Goal: Complete application form

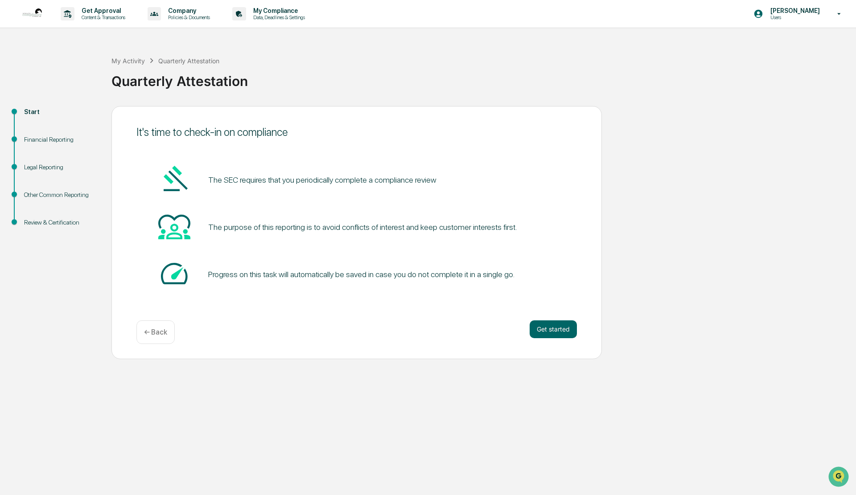
click at [551, 330] on button "Get started" at bounding box center [553, 330] width 47 height 18
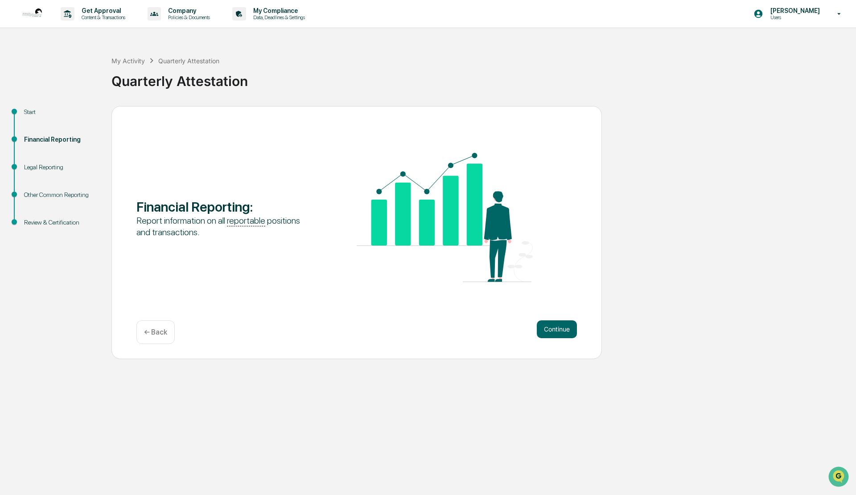
click at [551, 330] on button "Continue" at bounding box center [557, 330] width 40 height 18
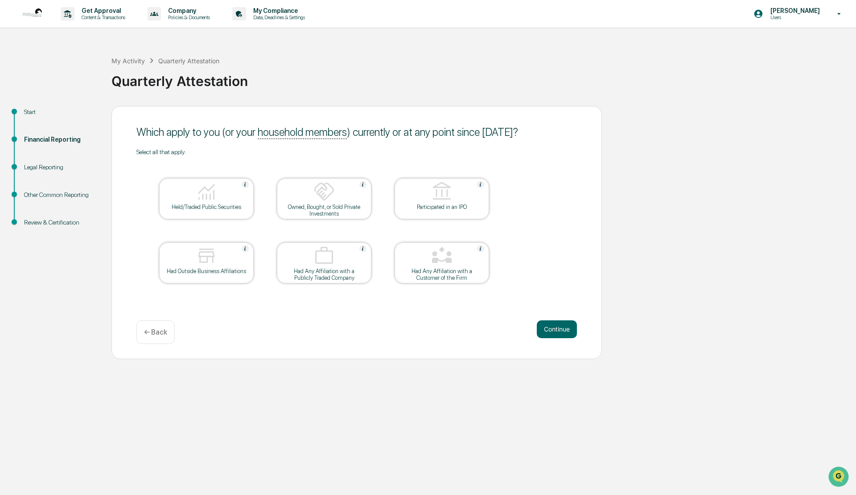
click at [227, 199] on div at bounding box center [206, 192] width 89 height 23
click at [553, 330] on button "Continue" at bounding box center [557, 330] width 40 height 18
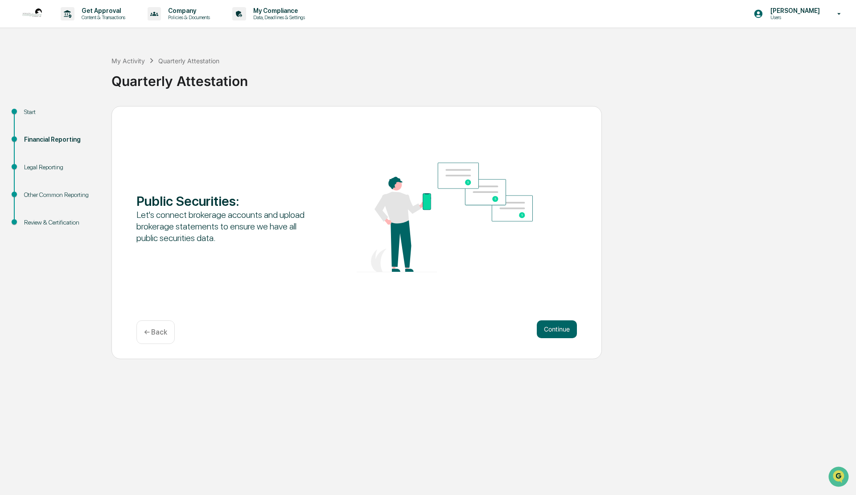
click at [553, 330] on button "Continue" at bounding box center [557, 330] width 40 height 18
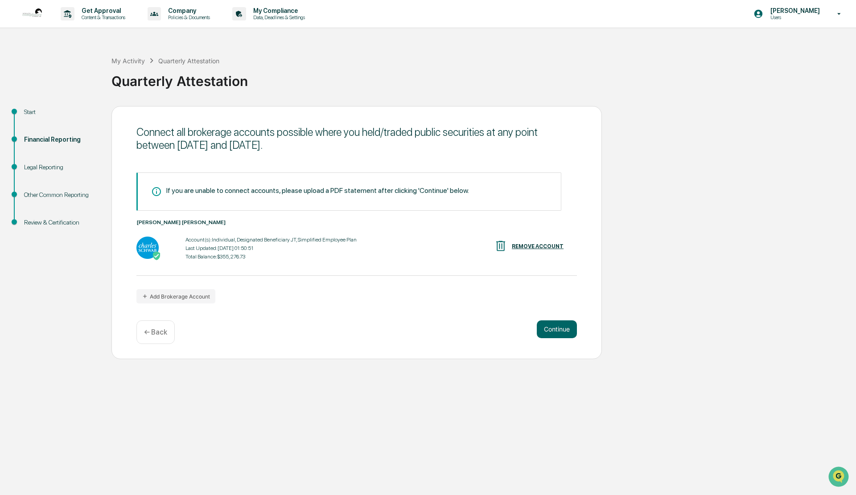
click at [553, 330] on button "Continue" at bounding box center [557, 330] width 40 height 18
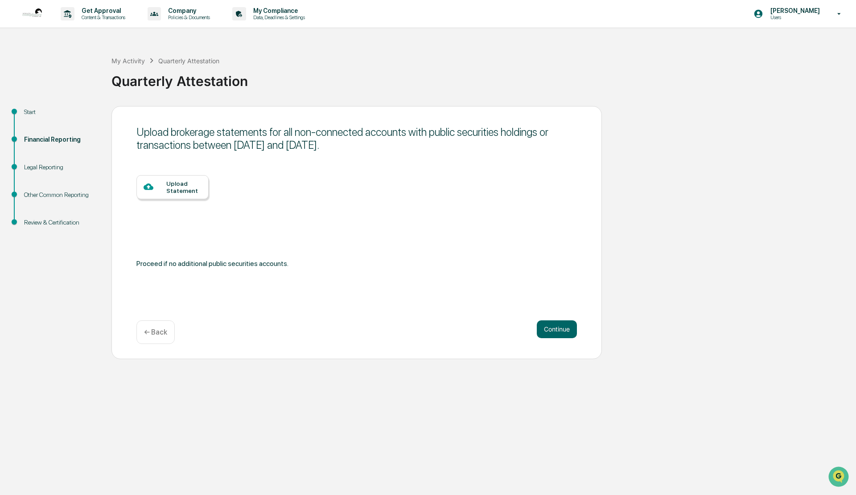
click at [557, 332] on button "Continue" at bounding box center [557, 330] width 40 height 18
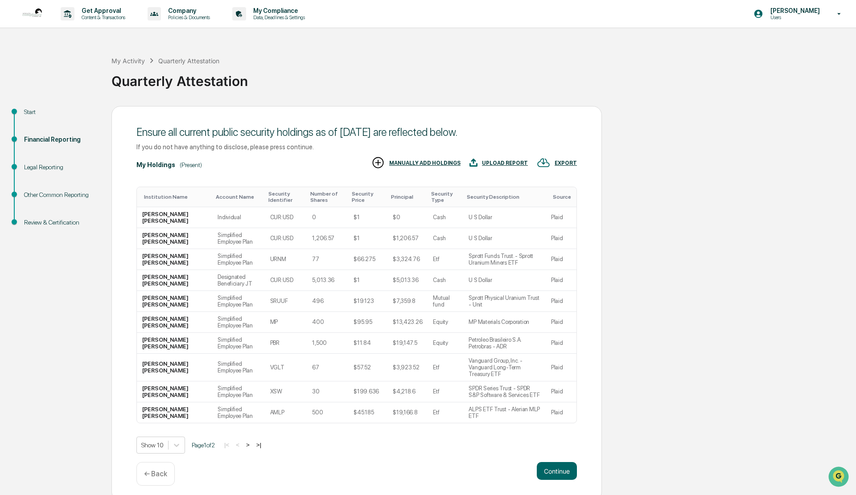
click at [252, 441] on button ">" at bounding box center [247, 445] width 9 height 8
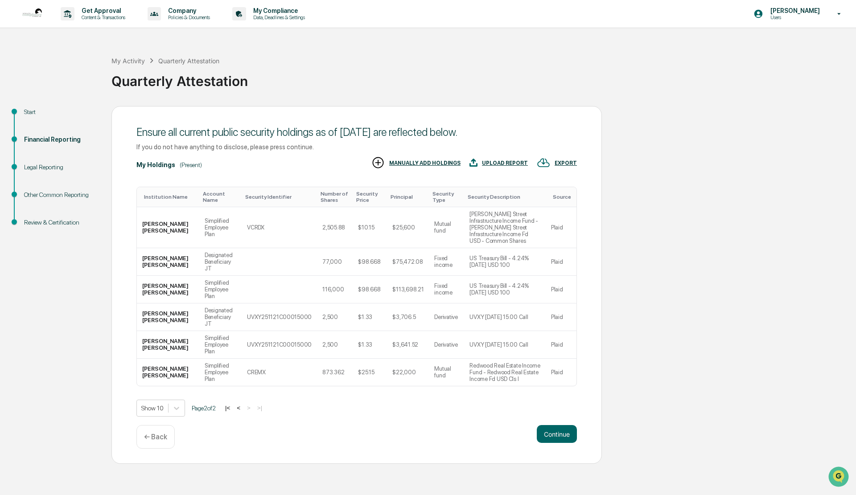
click at [242, 404] on button "<" at bounding box center [238, 408] width 9 height 8
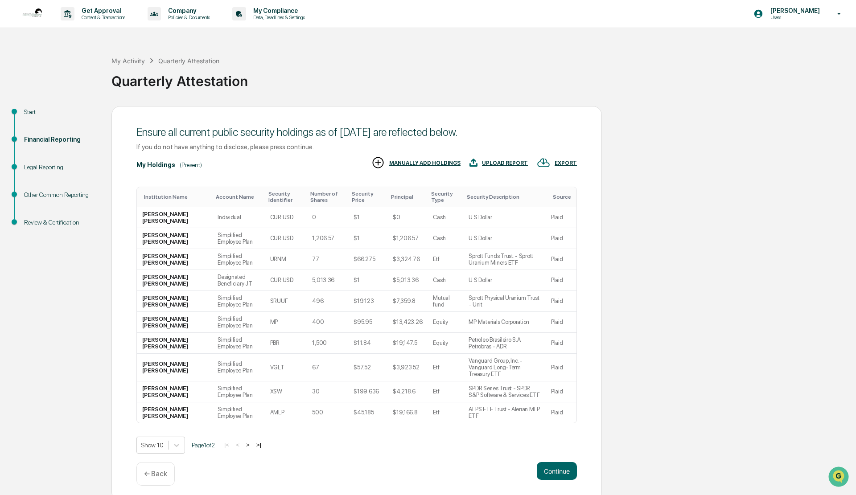
click at [252, 441] on button ">" at bounding box center [247, 445] width 9 height 8
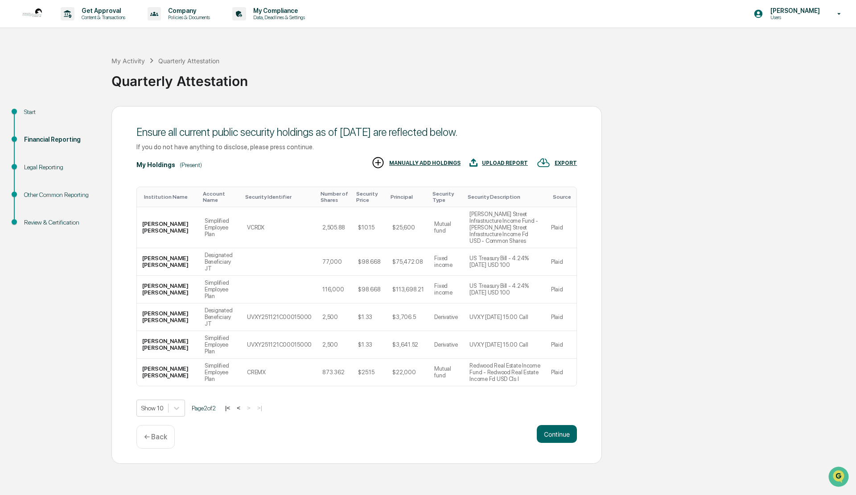
click at [556, 425] on button "Continue" at bounding box center [557, 434] width 40 height 18
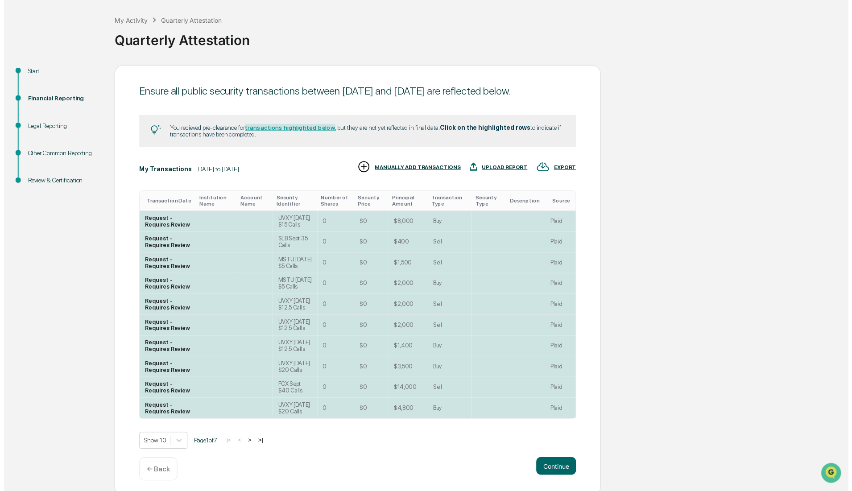
scroll to position [58, 0]
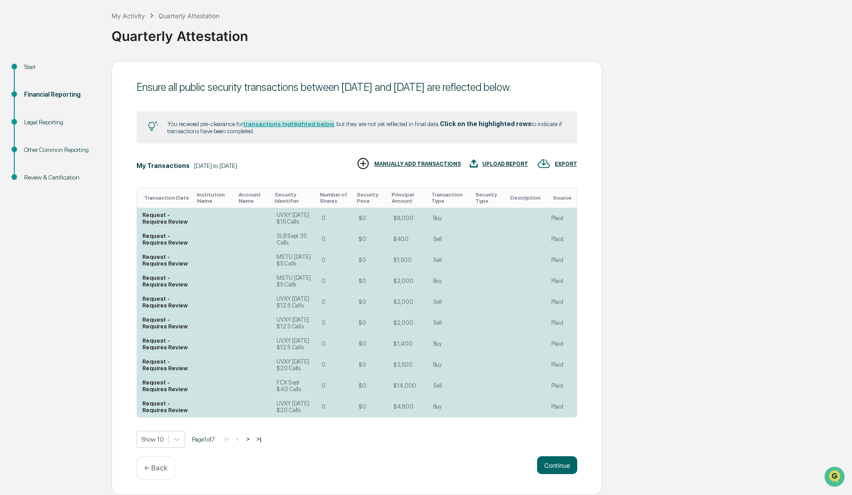
click at [557, 465] on button "Continue" at bounding box center [557, 466] width 40 height 18
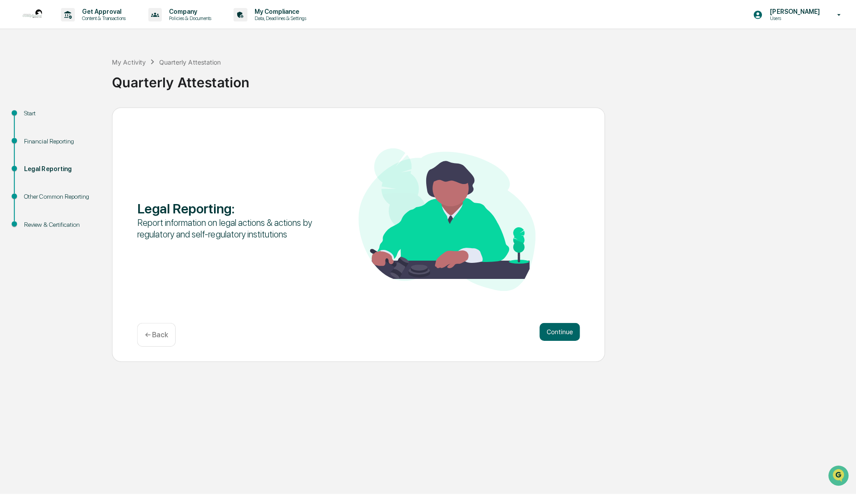
scroll to position [0, 0]
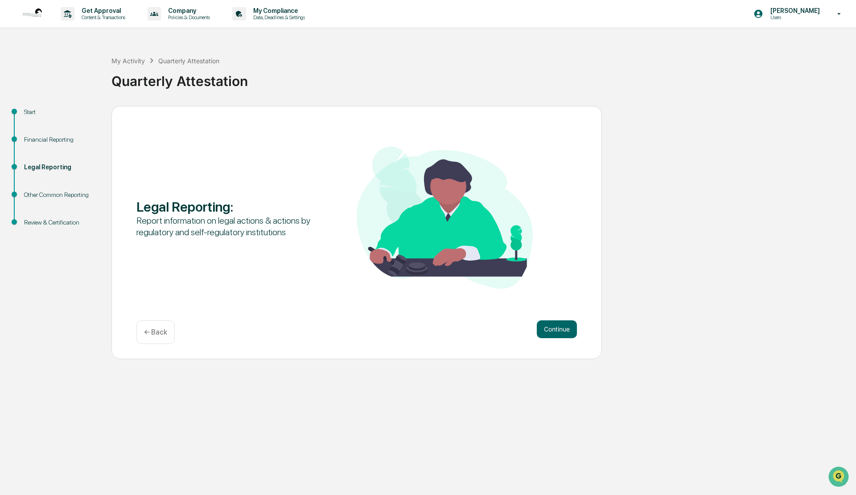
click at [556, 330] on button "Continue" at bounding box center [557, 330] width 40 height 18
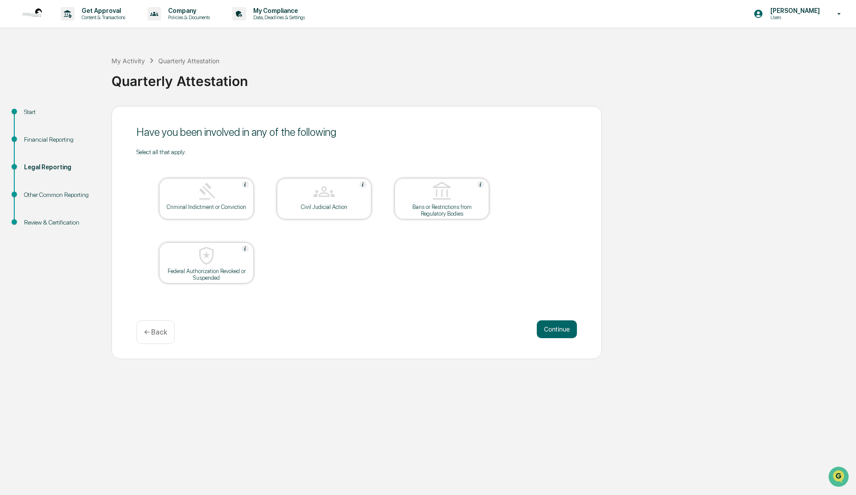
click at [556, 330] on button "Continue" at bounding box center [557, 330] width 40 height 18
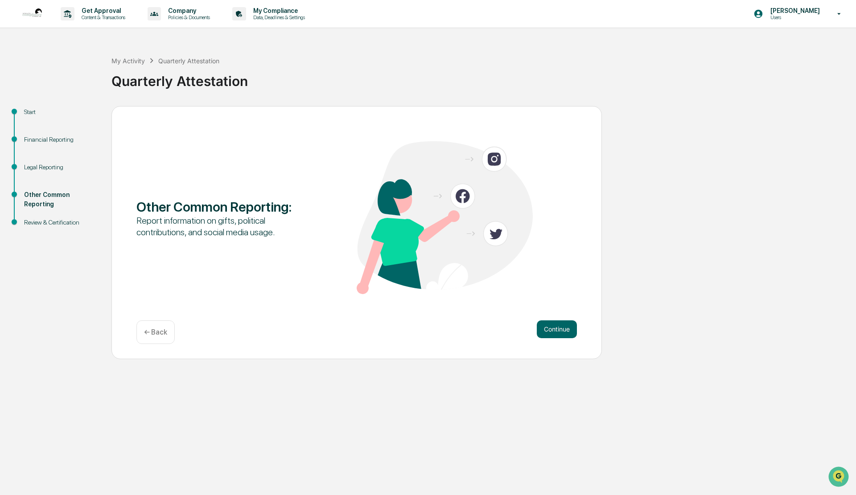
click at [556, 330] on button "Continue" at bounding box center [557, 330] width 40 height 18
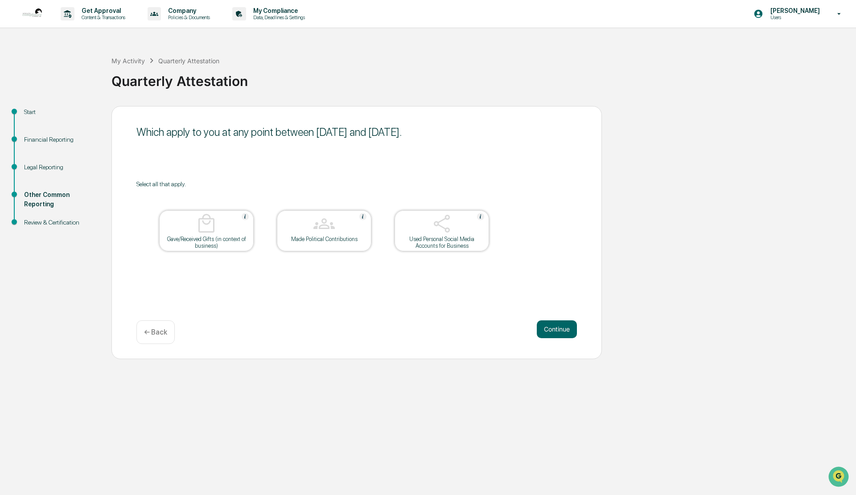
click at [556, 330] on button "Continue" at bounding box center [557, 330] width 40 height 18
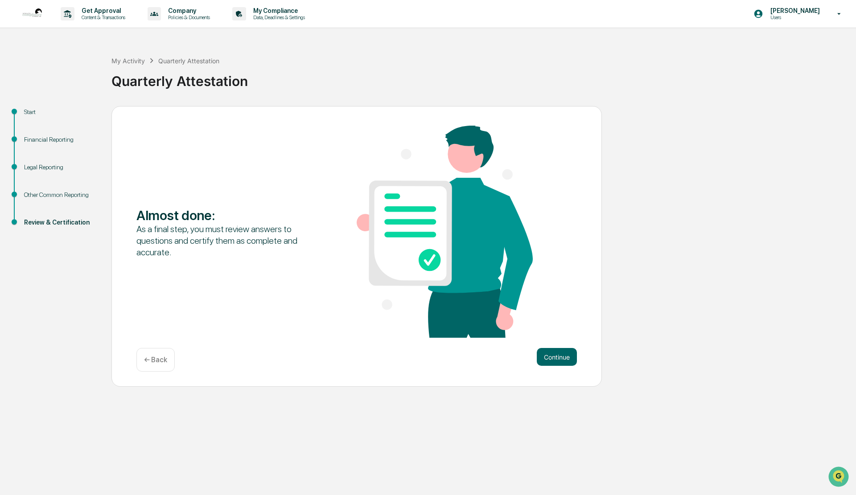
click at [555, 357] on button "Continue" at bounding box center [557, 357] width 40 height 18
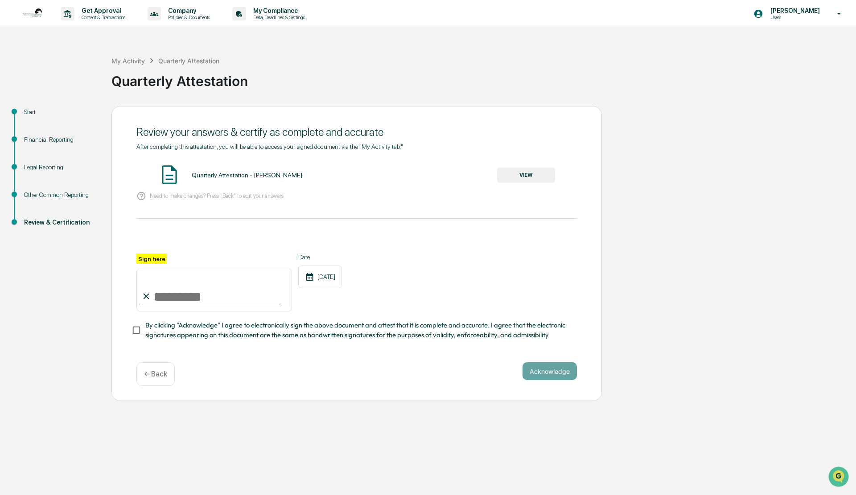
click at [172, 293] on input "Sign here" at bounding box center [214, 290] width 156 height 43
type input "**********"
click at [327, 363] on div "**********" at bounding box center [356, 254] width 491 height 296
click at [547, 377] on button "Acknowledge" at bounding box center [550, 372] width 54 height 18
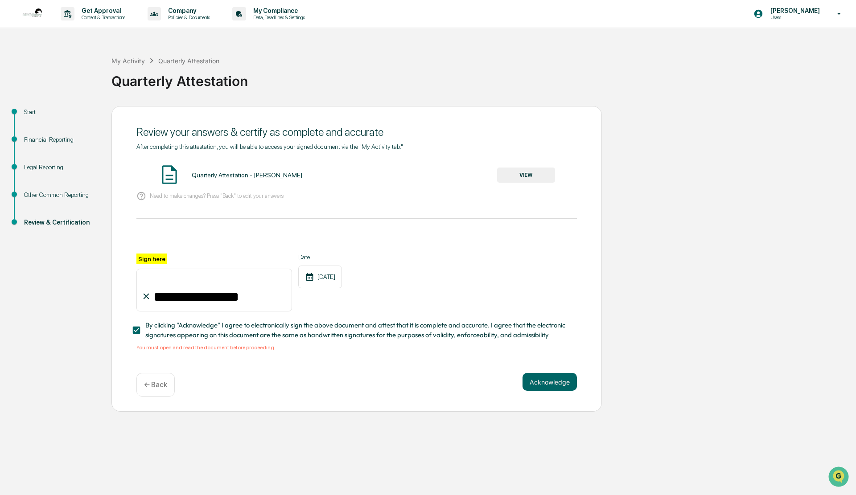
click at [524, 173] on button "VIEW" at bounding box center [526, 175] width 58 height 15
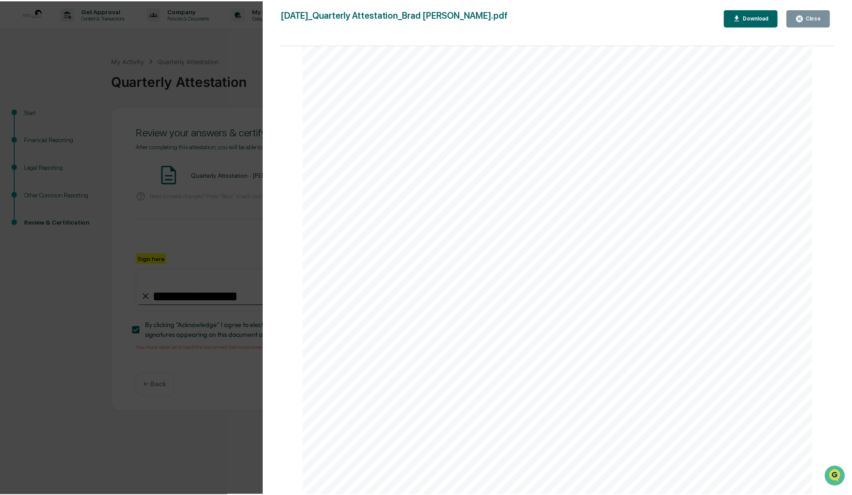
scroll to position [4813, 0]
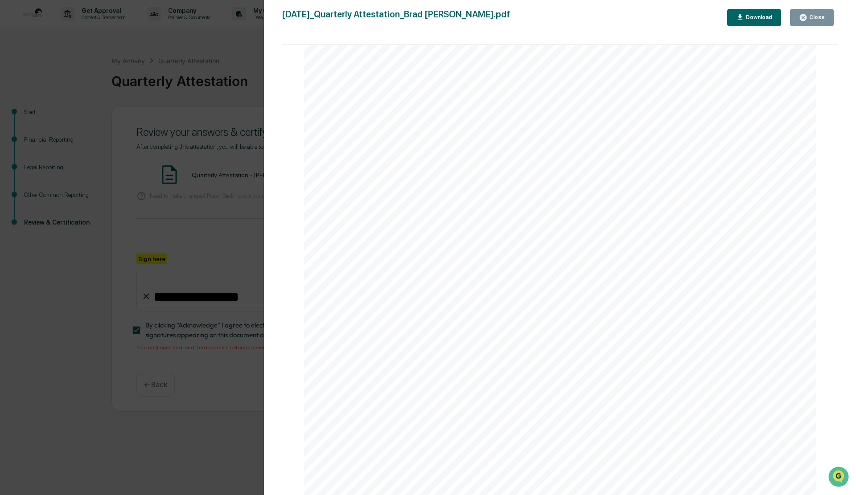
click at [810, 21] on div "Close" at bounding box center [816, 17] width 17 height 6
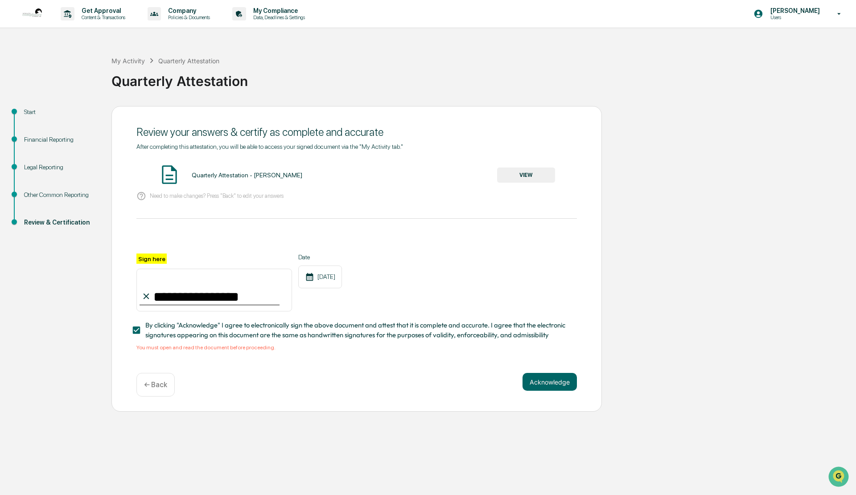
click at [533, 381] on button "Acknowledge" at bounding box center [550, 382] width 54 height 18
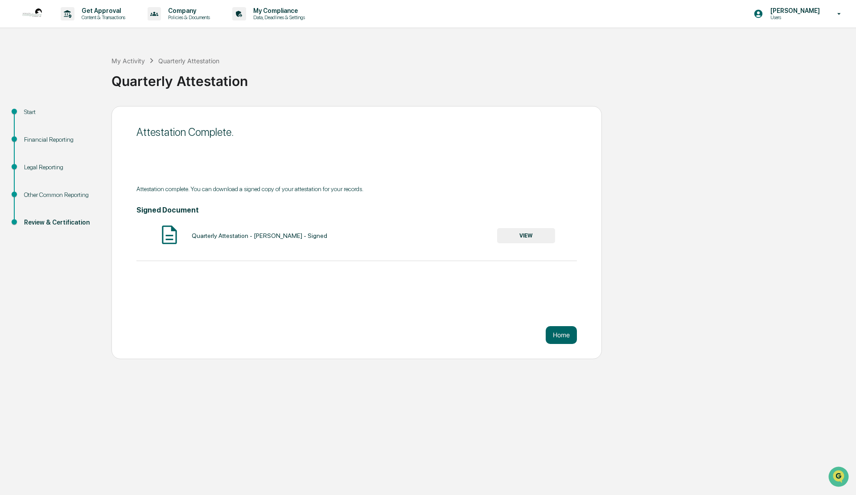
click at [528, 236] on button "VIEW" at bounding box center [526, 235] width 58 height 15
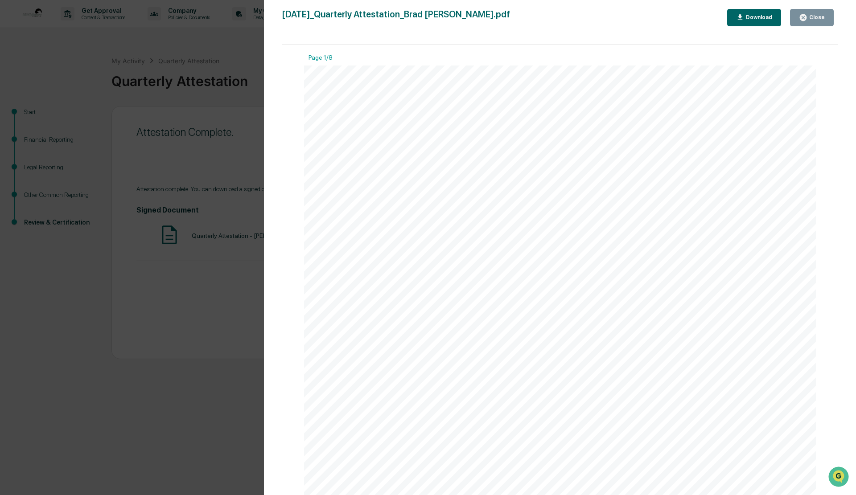
click at [751, 22] on button "Download" at bounding box center [754, 17] width 54 height 17
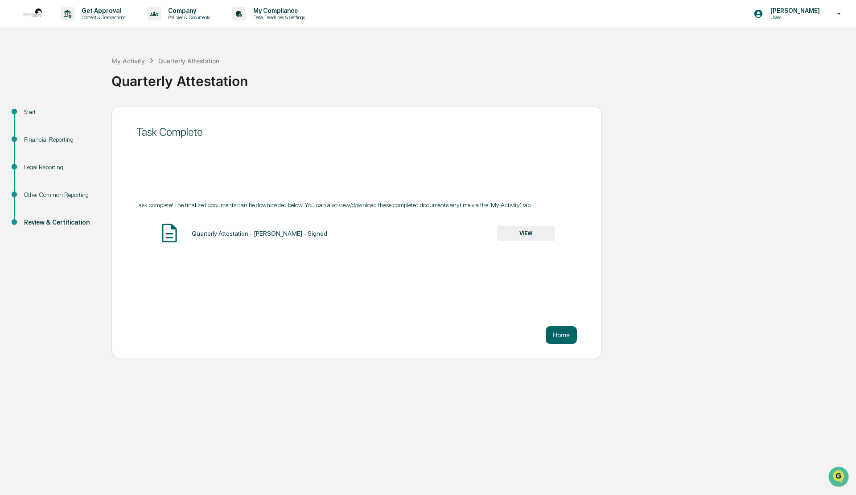
click at [560, 337] on button "Home" at bounding box center [561, 335] width 31 height 18
